Goal: Check status: Check status

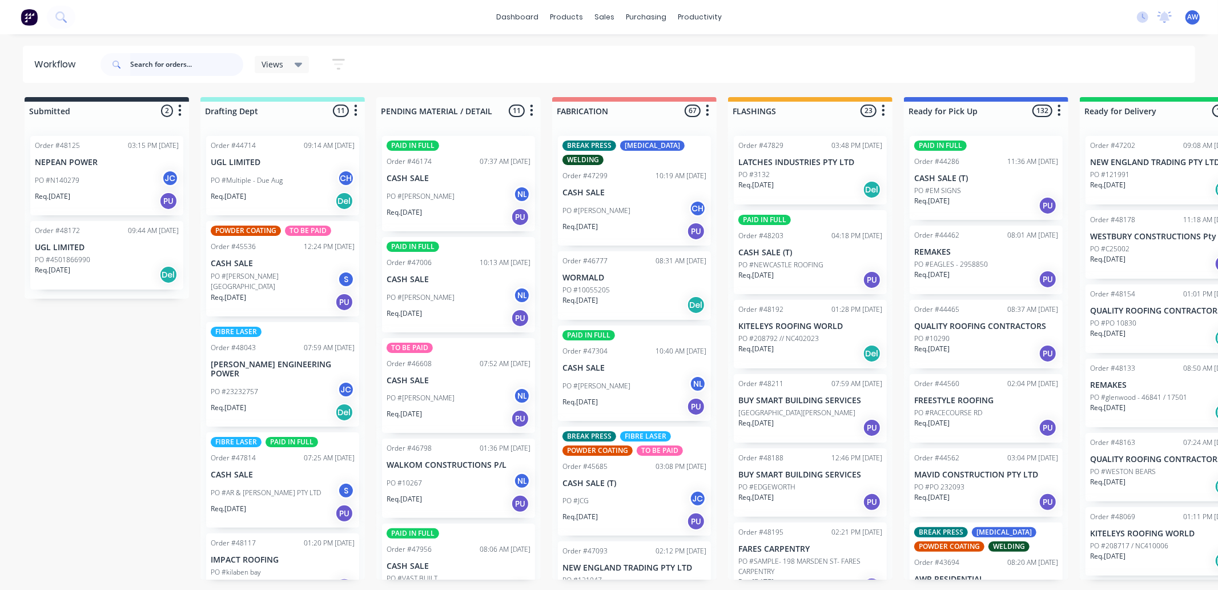
click at [178, 63] on input "text" at bounding box center [186, 64] width 113 height 23
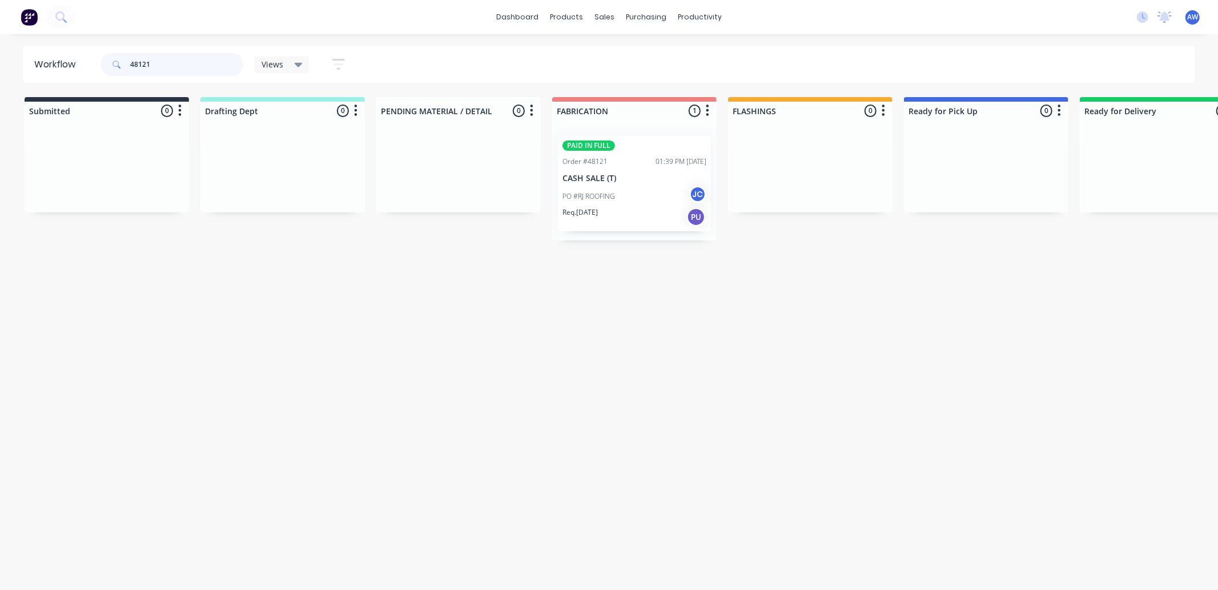
type input "48121"
click at [655, 170] on div "PAID IN FULL Order #48121 01:39 PM 25/09/25 CASH SALE (T) PO #RJ ROOFING JC Req…" at bounding box center [634, 183] width 153 height 95
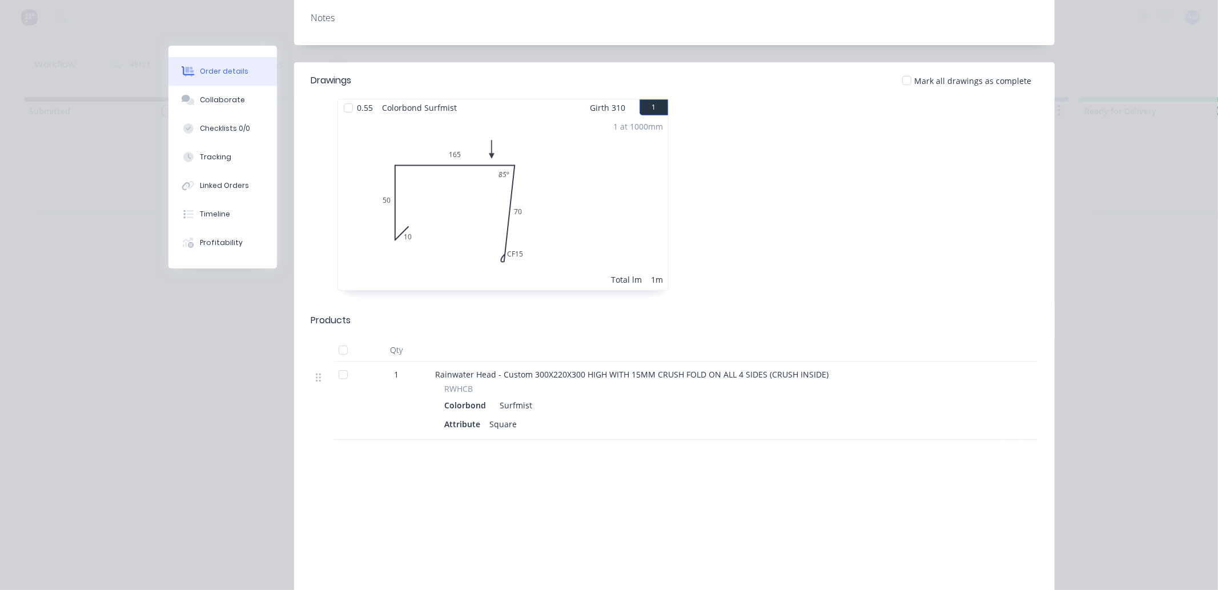
scroll to position [317, 0]
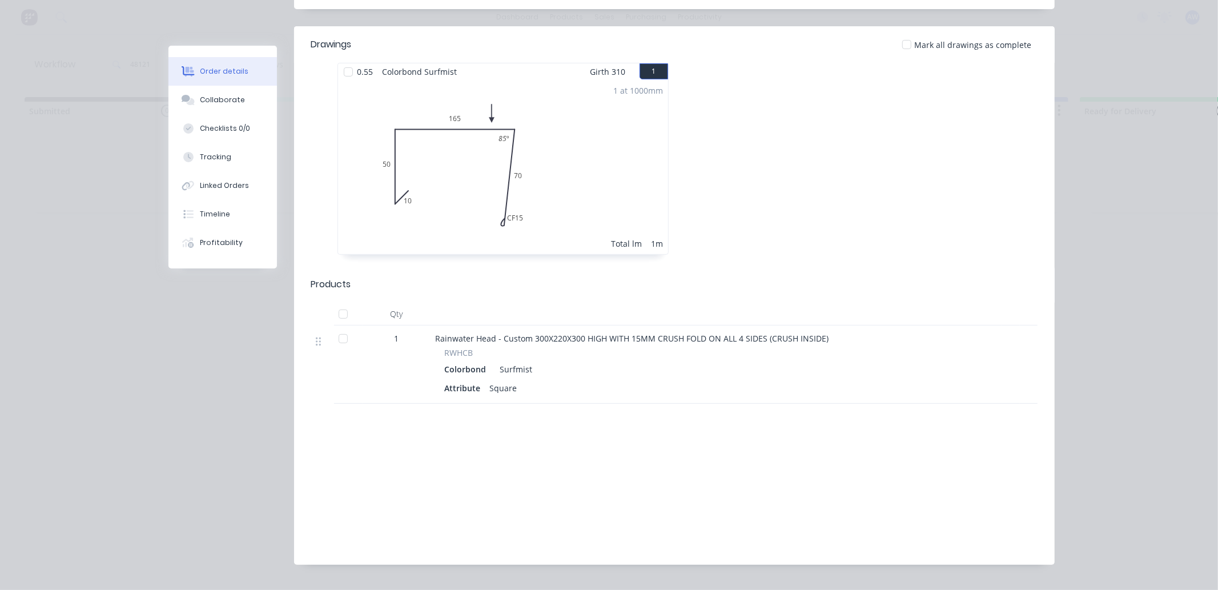
click at [337, 327] on div at bounding box center [343, 338] width 23 height 23
click at [225, 100] on div "Collaborate" at bounding box center [222, 100] width 45 height 10
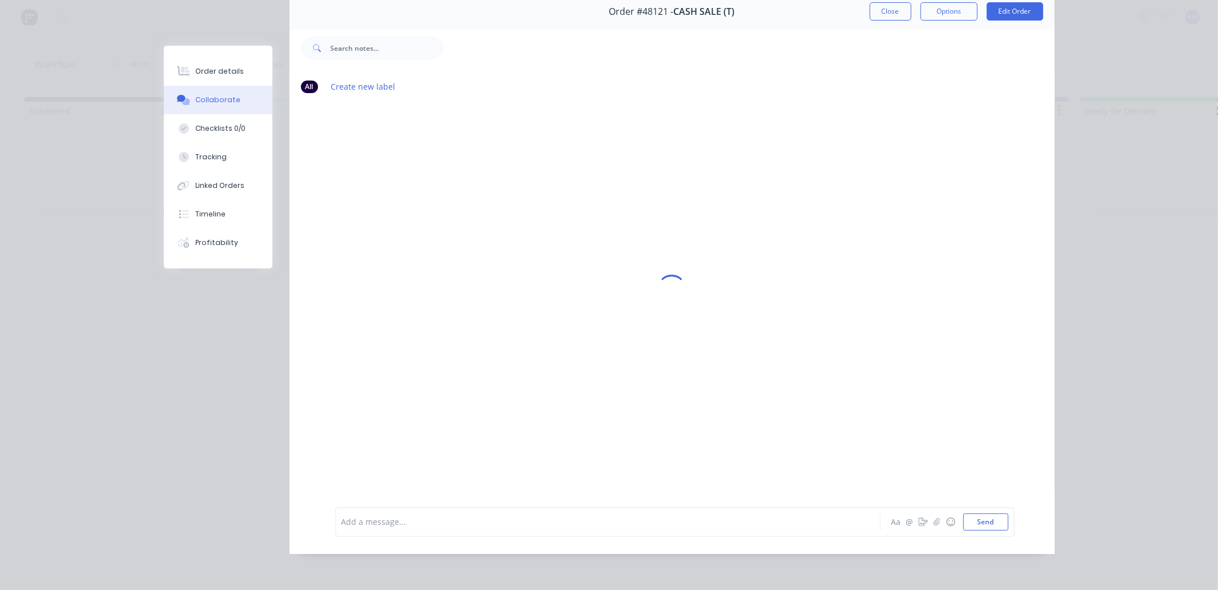
scroll to position [0, 0]
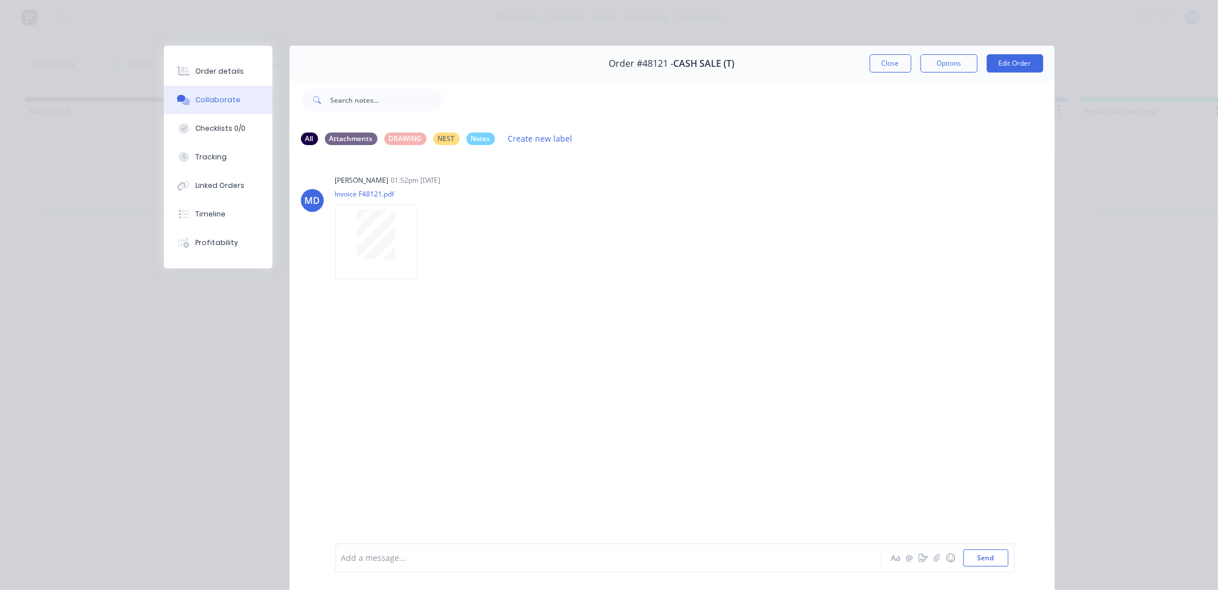
click at [370, 560] on div at bounding box center [591, 558] width 499 height 12
click at [881, 63] on button "Close" at bounding box center [890, 63] width 42 height 18
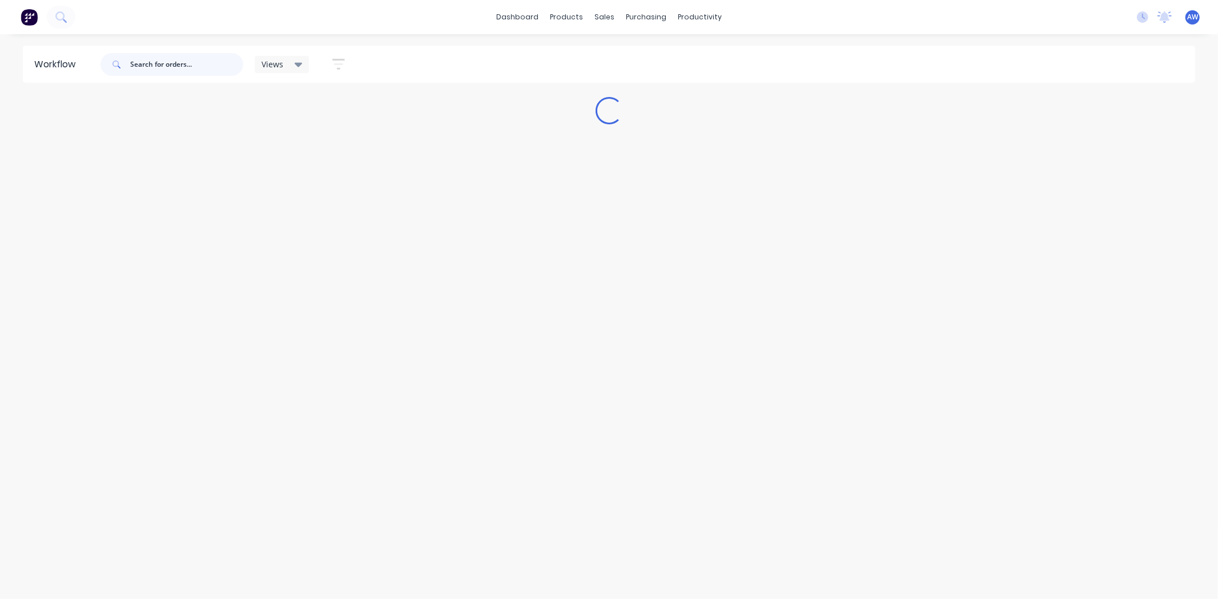
drag, startPoint x: 150, startPoint y: 61, endPoint x: 54, endPoint y: 307, distance: 263.9
click at [146, 65] on input "text" at bounding box center [186, 64] width 113 height 23
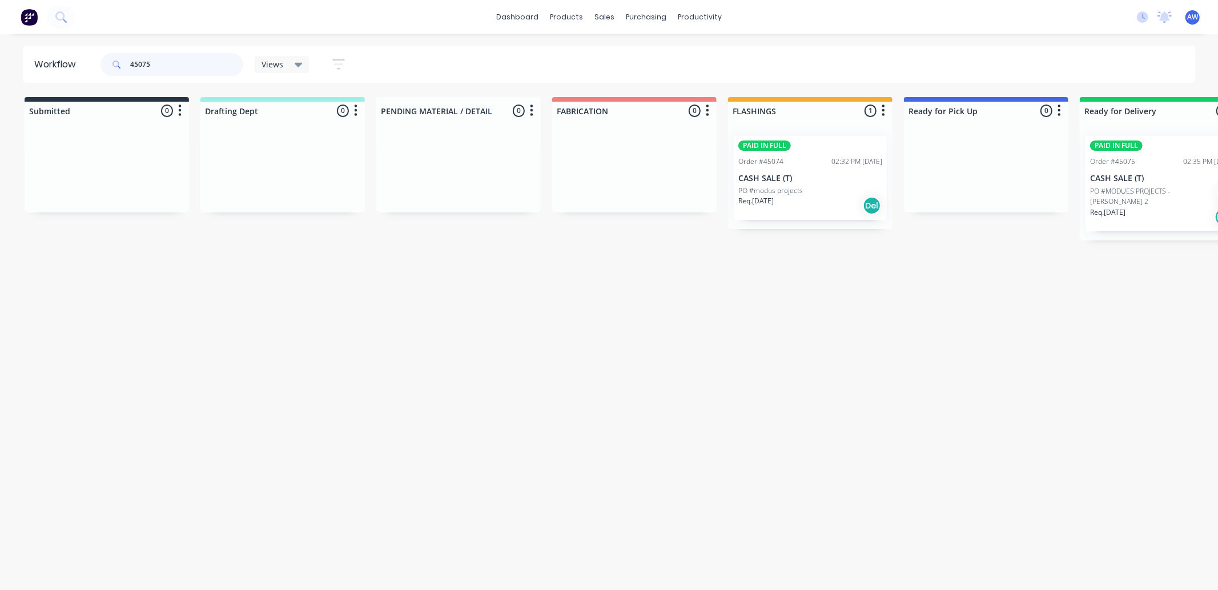
type input "45075"
click at [802, 183] on div "PAID IN FULL Order #45074 02:32 PM [DATE] CASH SALE (T) PO #modus projects Req.…" at bounding box center [810, 178] width 153 height 84
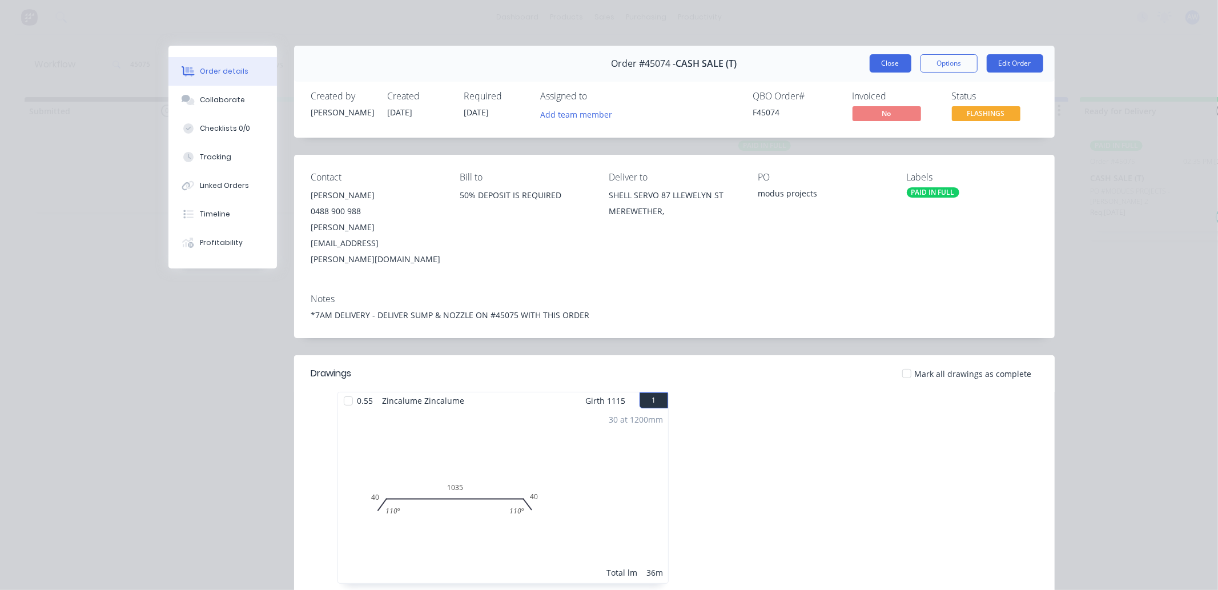
click at [893, 63] on button "Close" at bounding box center [890, 63] width 42 height 18
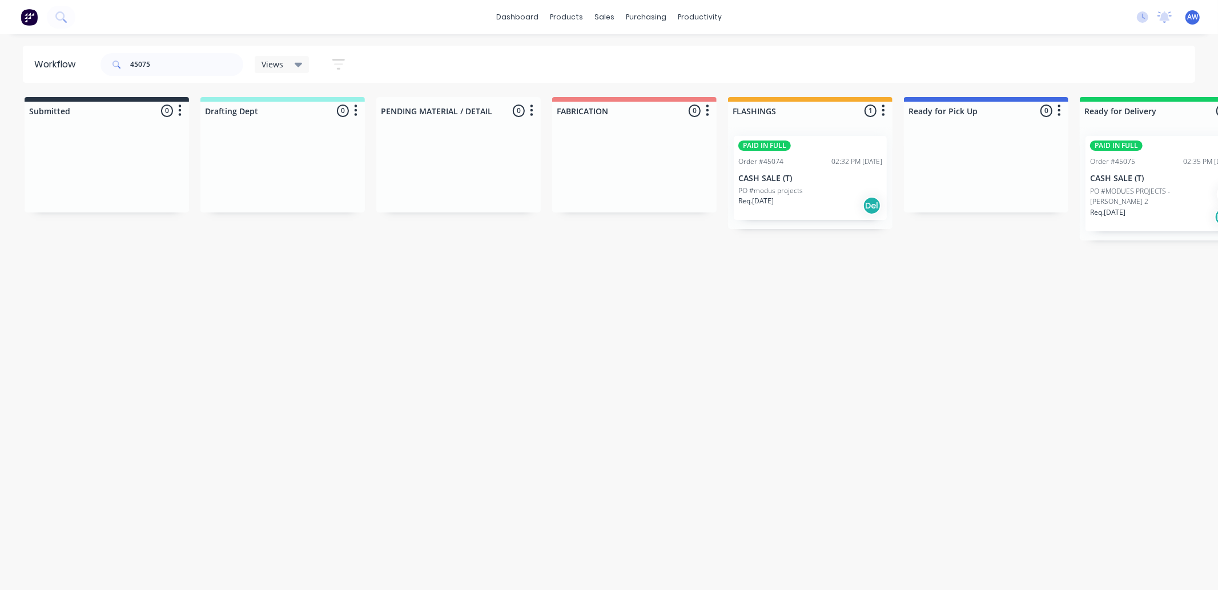
click at [1140, 215] on div "Req. [DATE] Del" at bounding box center [1162, 216] width 144 height 19
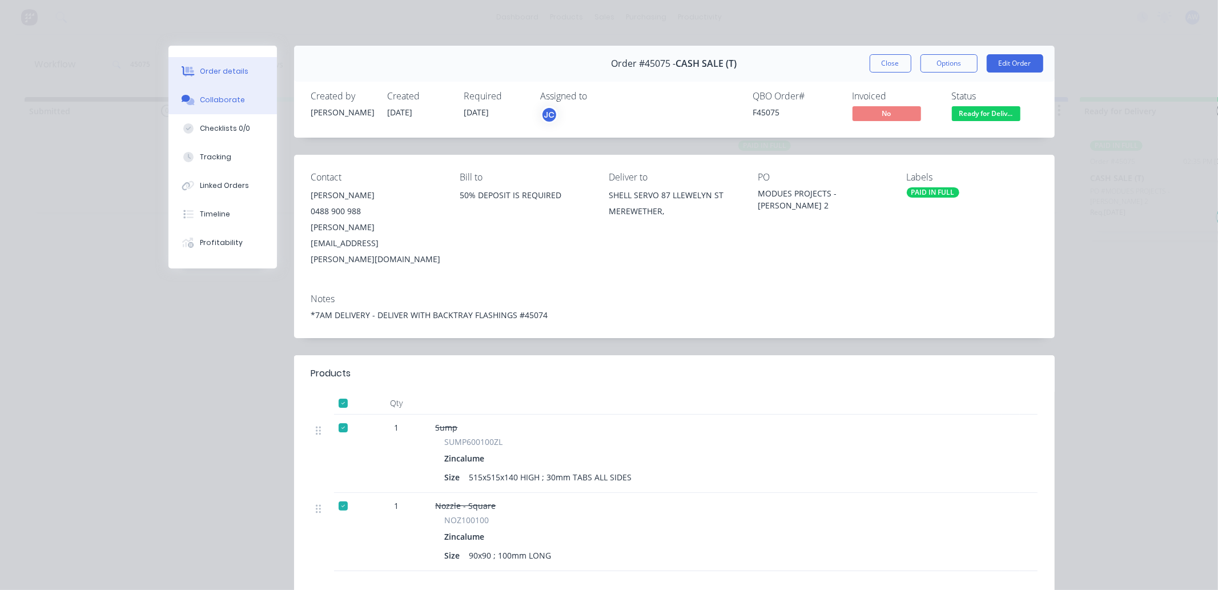
click at [232, 111] on button "Collaborate" at bounding box center [222, 100] width 108 height 29
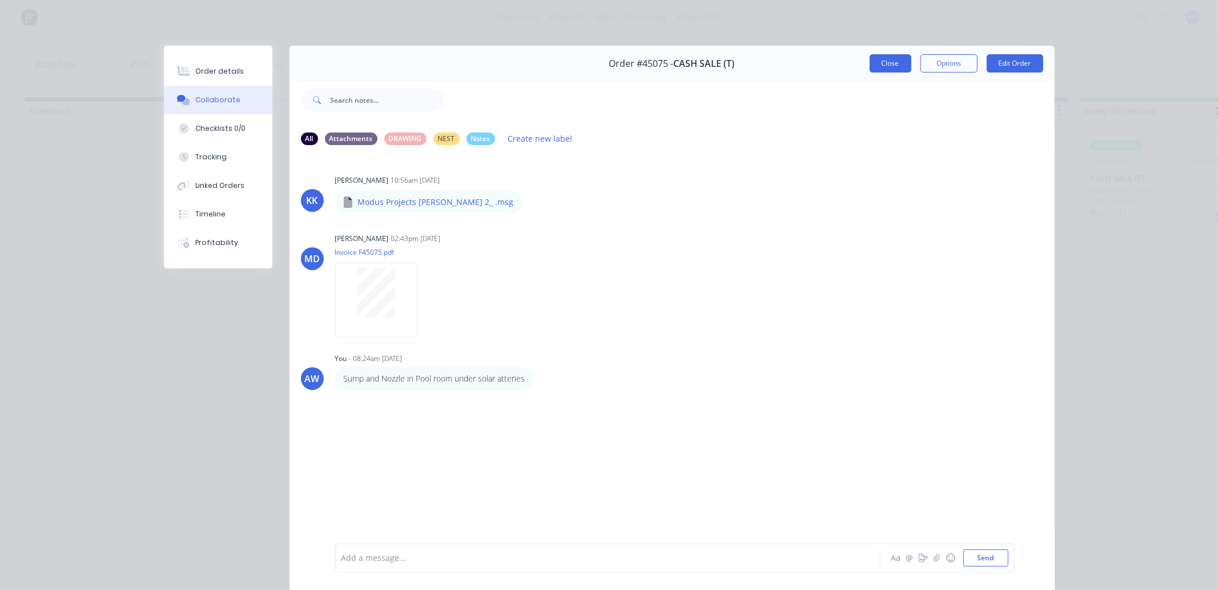
click at [875, 55] on button "Close" at bounding box center [890, 63] width 42 height 18
